Goal: Information Seeking & Learning: Learn about a topic

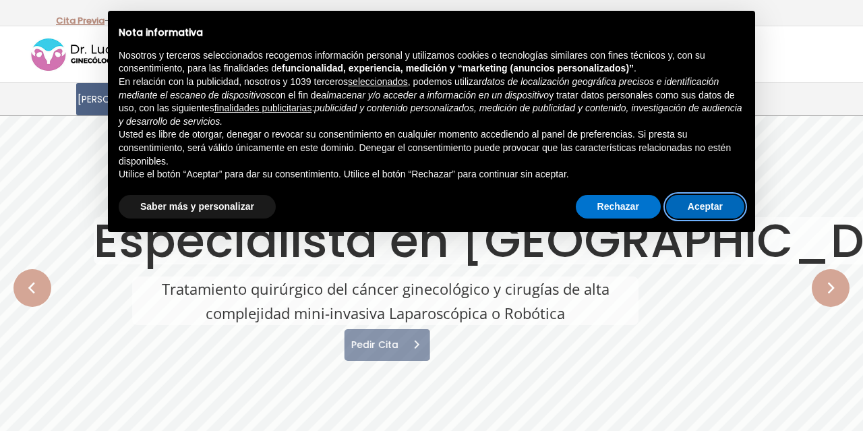
click at [685, 200] on button "Aceptar" at bounding box center [705, 207] width 78 height 24
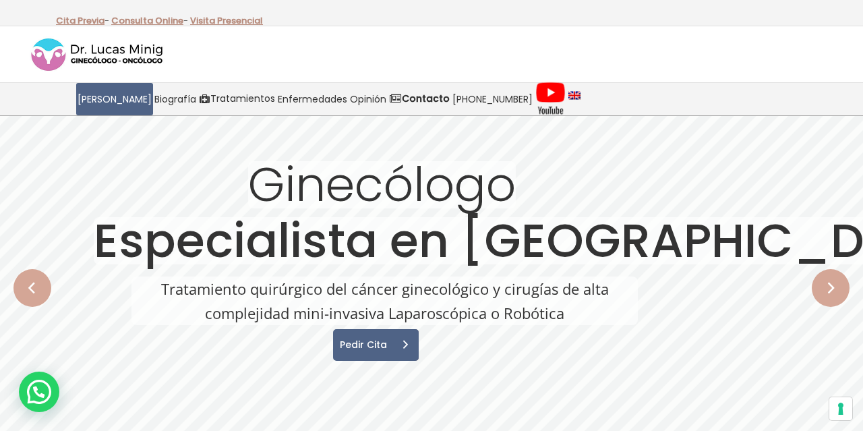
drag, startPoint x: 862, startPoint y: 22, endPoint x: 862, endPoint y: 36, distance: 14.2
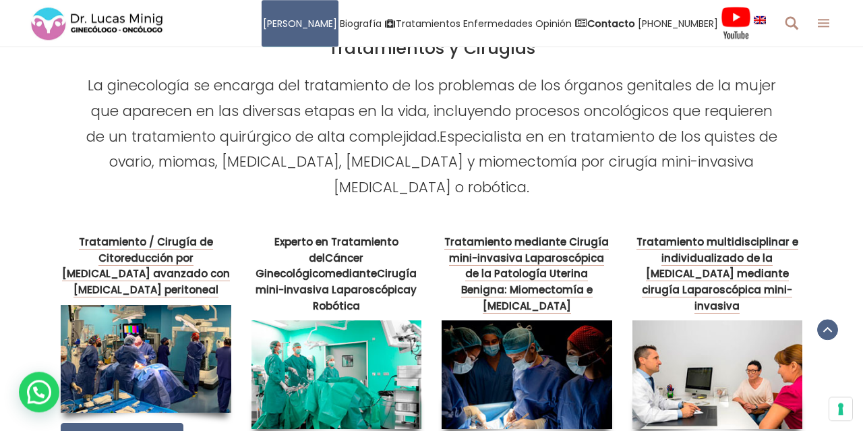
scroll to position [2026, 0]
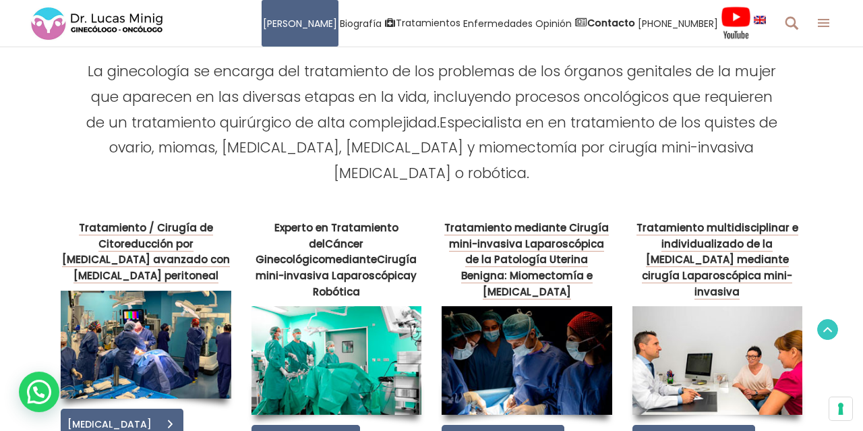
click at [826, 326] on icon at bounding box center [827, 329] width 9 height 14
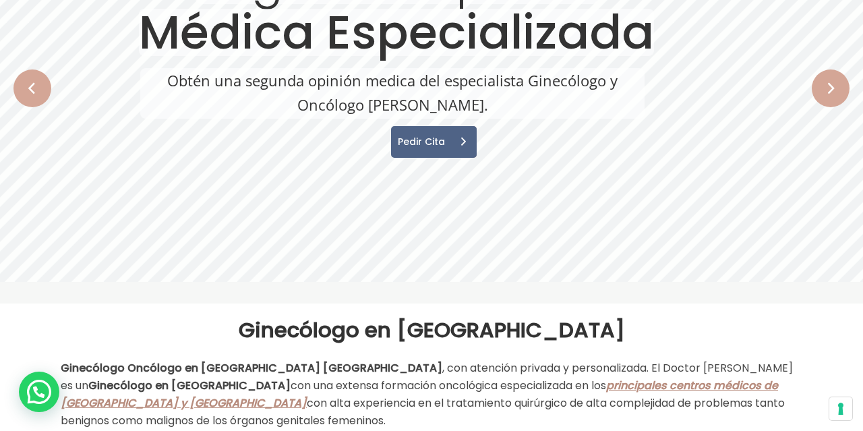
scroll to position [0, 0]
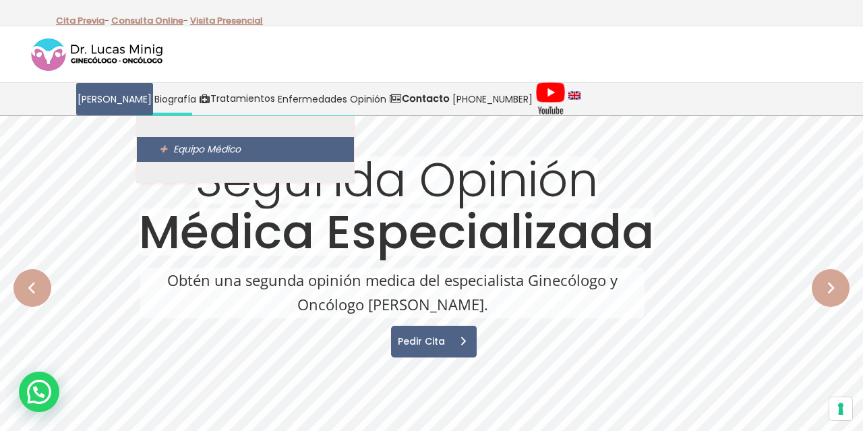
click at [180, 144] on span "Equipo Médico" at bounding box center [206, 148] width 67 height 13
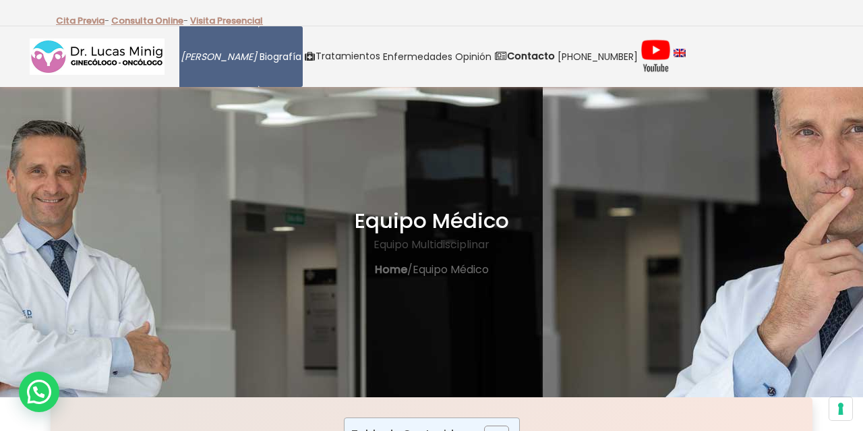
click at [239, 76] on link "[PERSON_NAME]" at bounding box center [218, 56] width 79 height 61
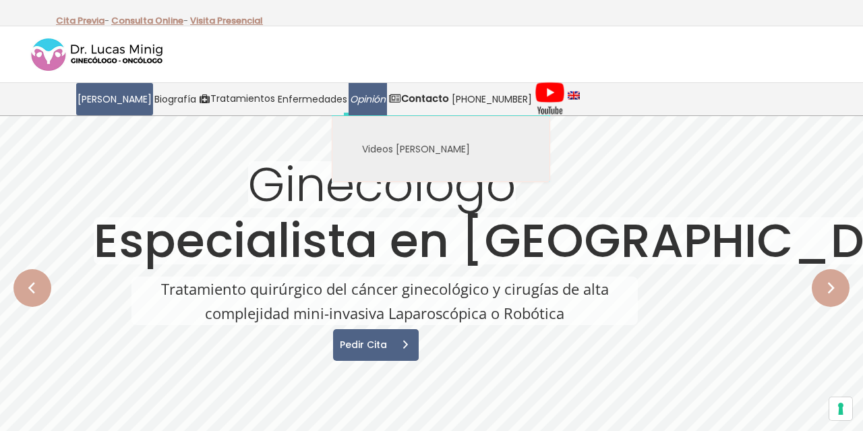
click at [355, 95] on span "Opinión" at bounding box center [368, 100] width 36 height 16
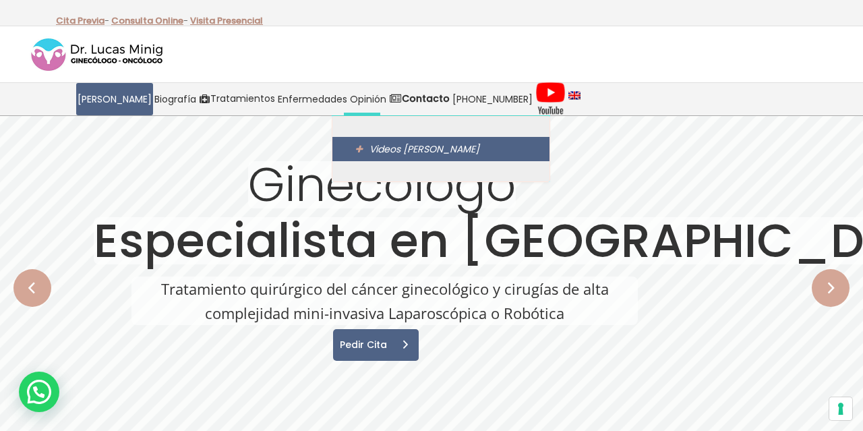
click at [376, 142] on span "Videos [PERSON_NAME]" at bounding box center [424, 148] width 110 height 13
